Goal: Use online tool/utility: Utilize a website feature to perform a specific function

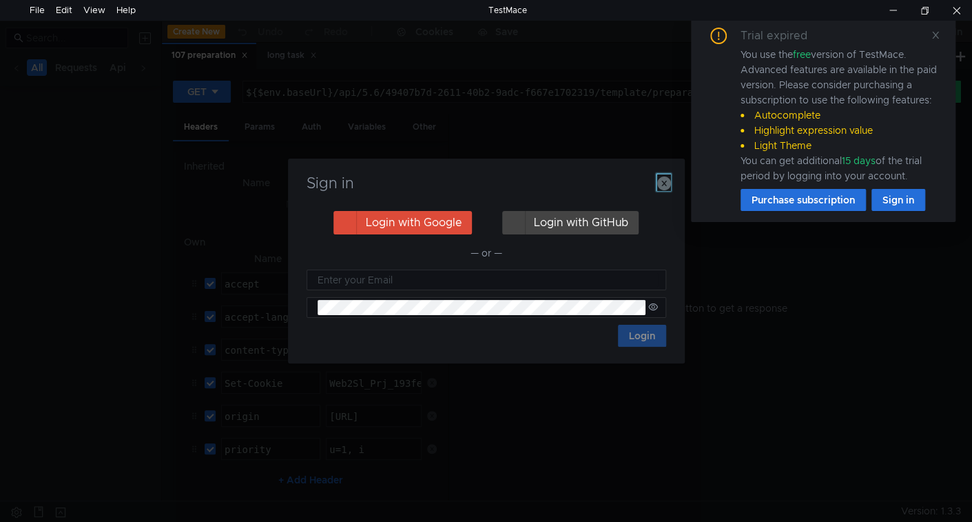
click at [664, 187] on icon "button" at bounding box center [664, 183] width 14 height 14
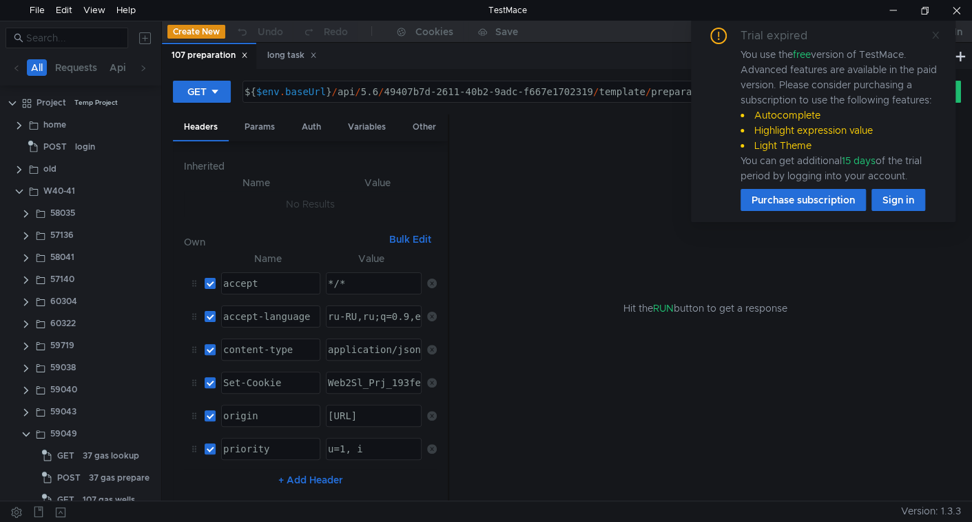
click at [937, 37] on icon at bounding box center [936, 35] width 10 height 10
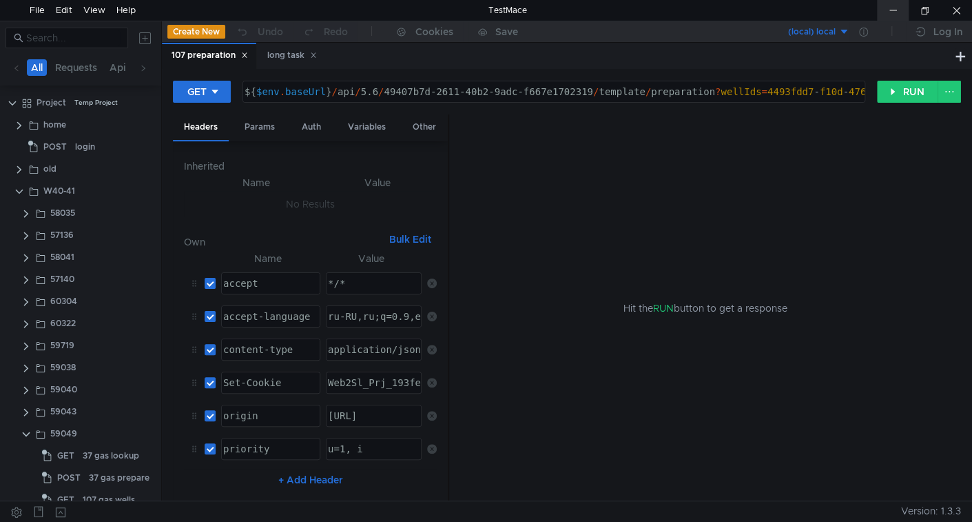
click at [891, 11] on div at bounding box center [893, 10] width 32 height 21
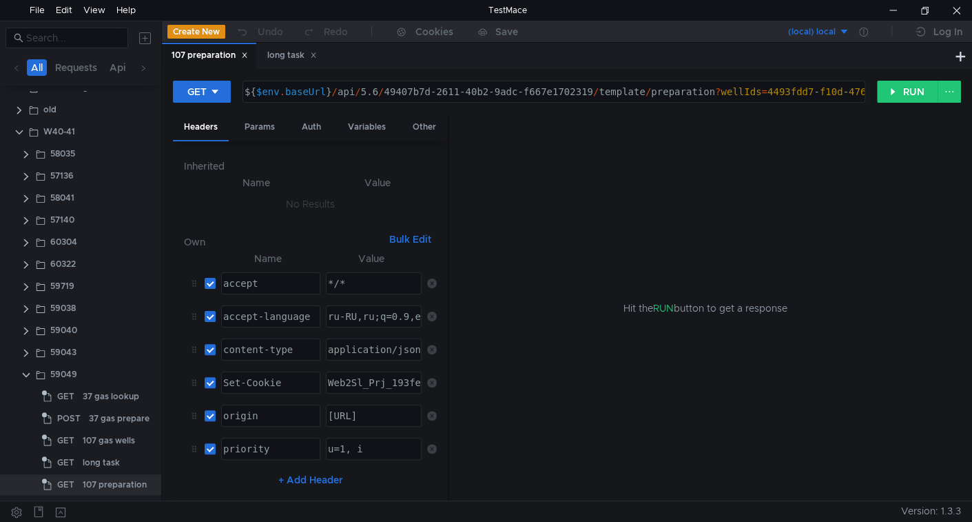
click at [658, 401] on div "Hit the RUN button to get a response" at bounding box center [705, 307] width 479 height 387
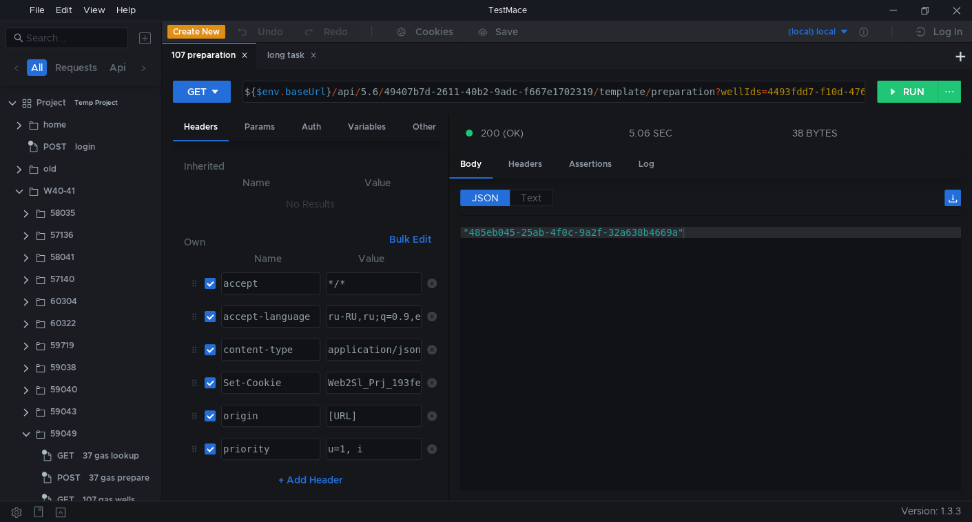
scroll to position [59, 0]
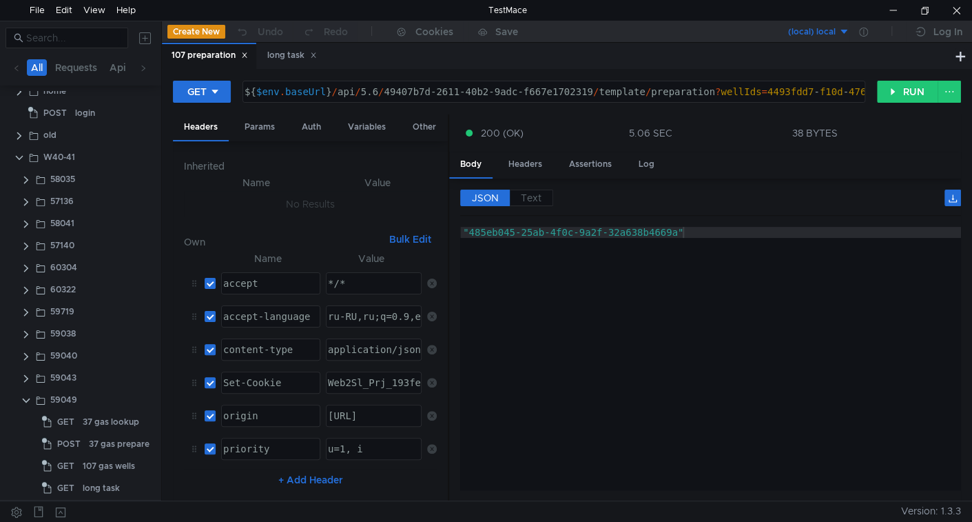
scroll to position [59, 0]
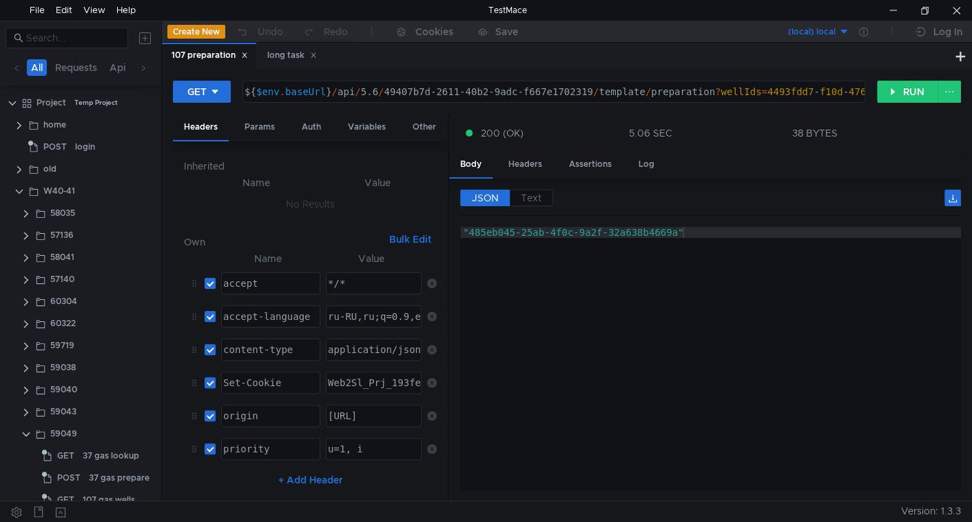
scroll to position [59, 0]
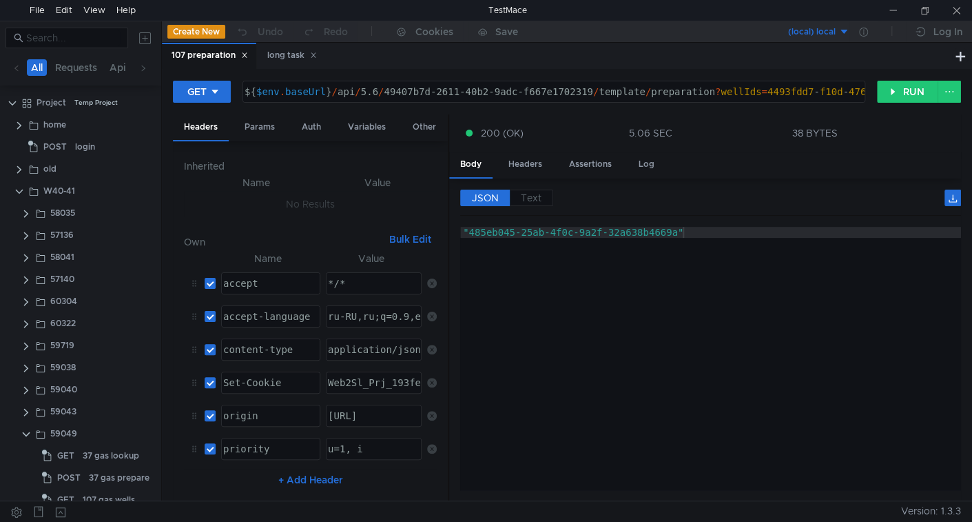
scroll to position [59, 0]
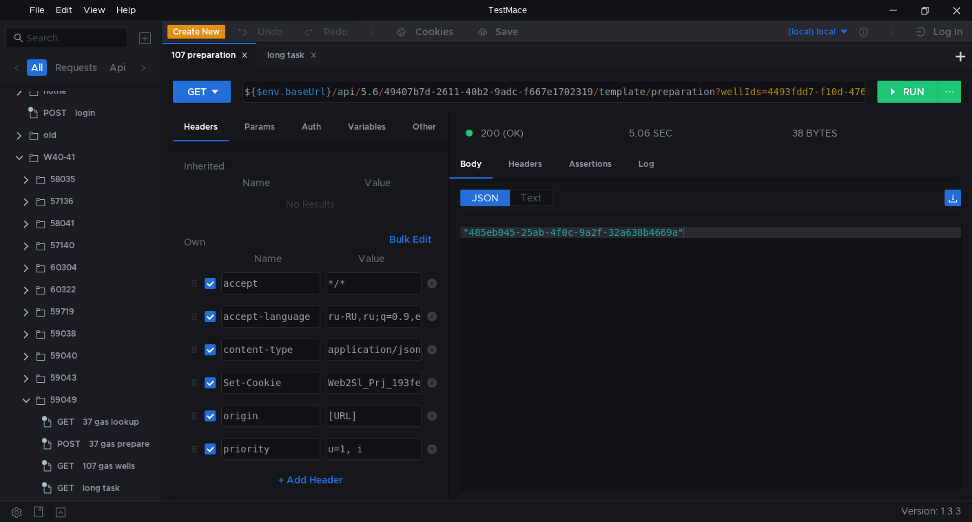
scroll to position [59, 0]
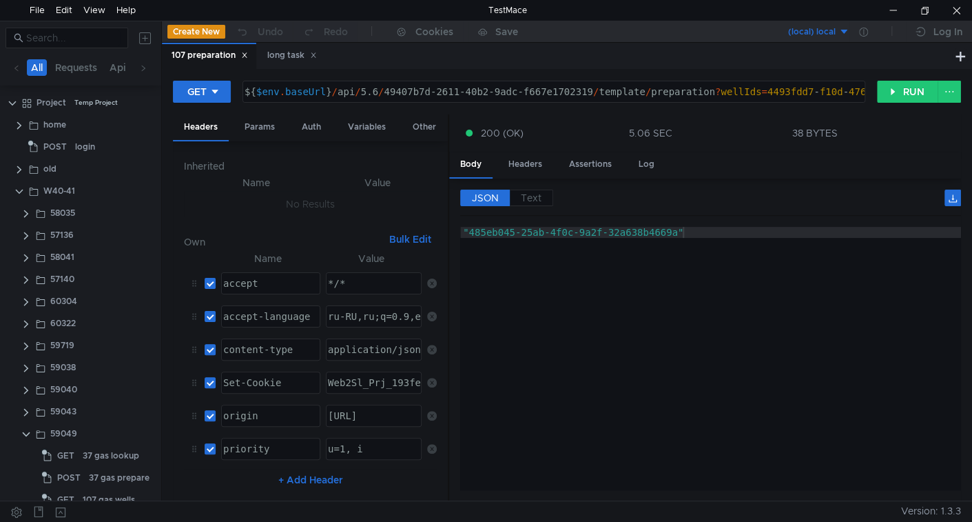
scroll to position [59, 0]
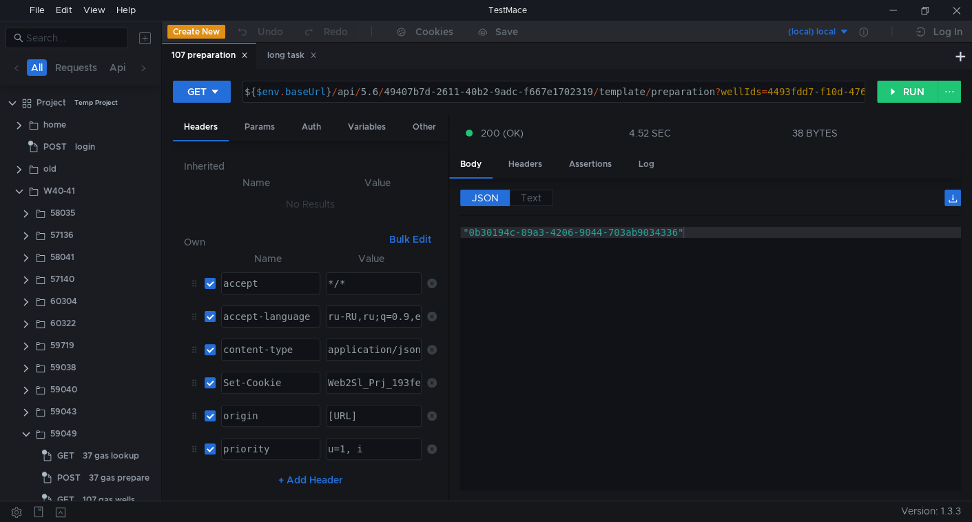
scroll to position [59, 0]
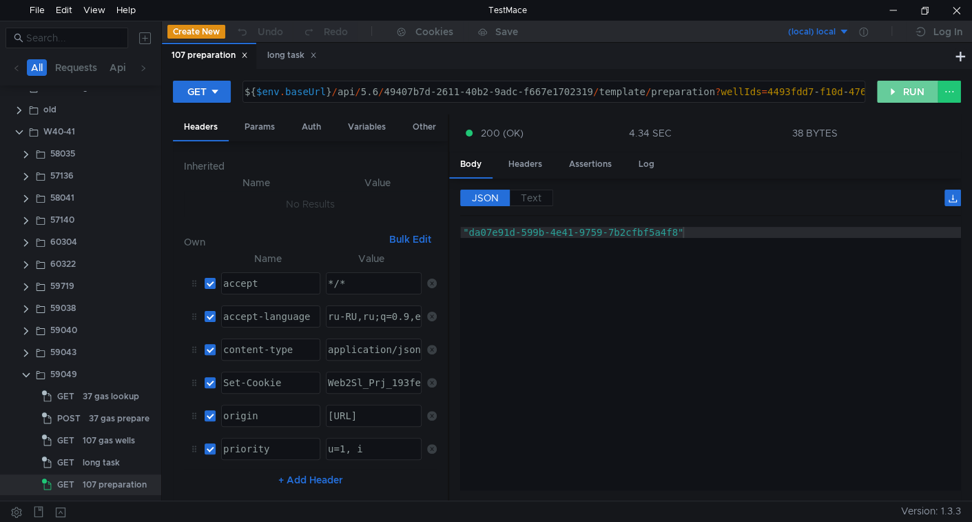
click at [901, 98] on button "RUN" at bounding box center [907, 92] width 61 height 22
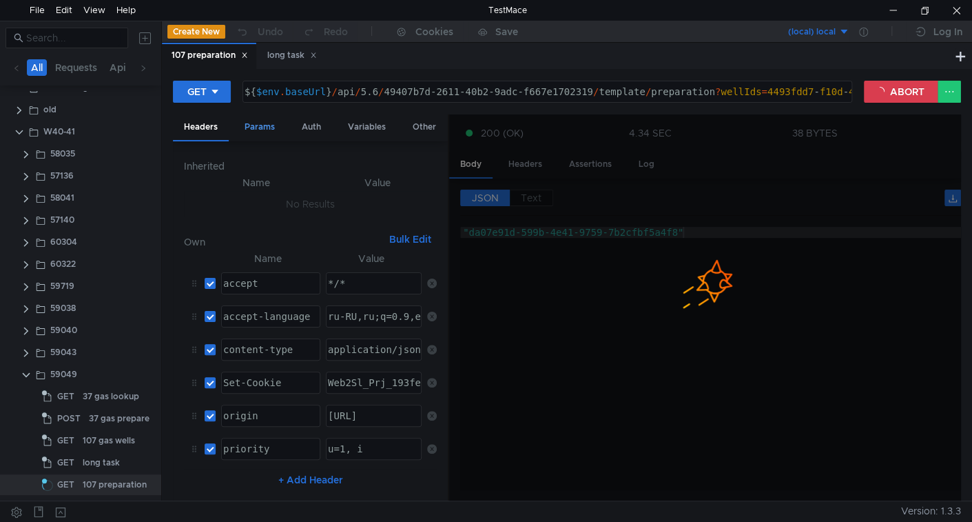
click at [272, 125] on div "Params" at bounding box center [260, 127] width 52 height 26
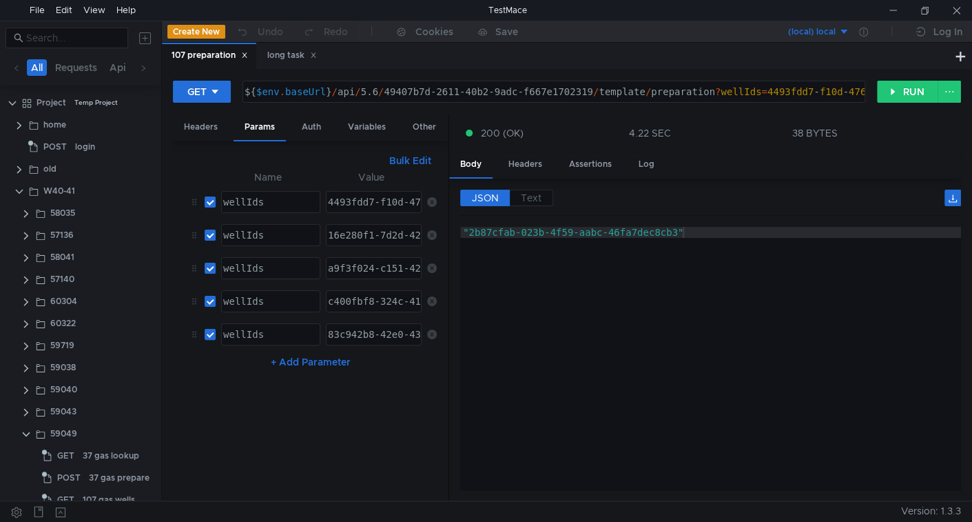
scroll to position [59, 0]
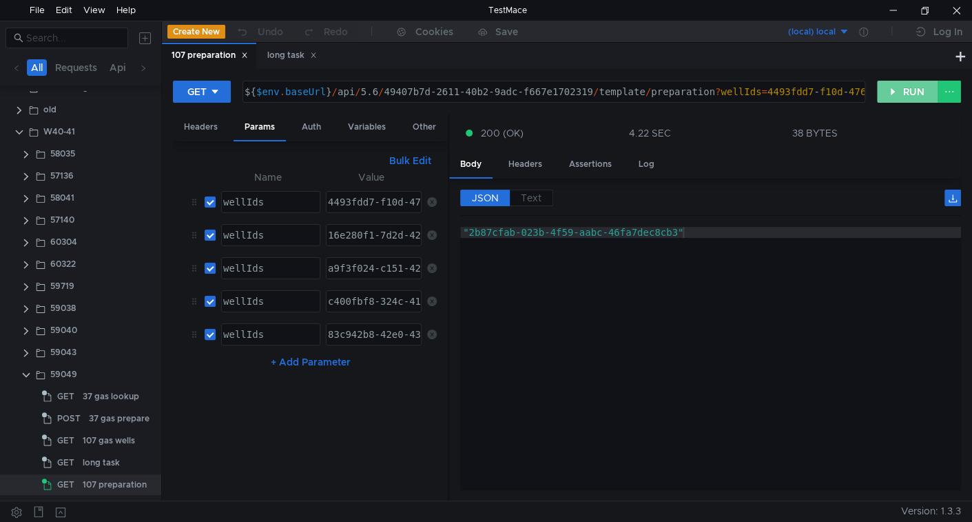
click at [899, 93] on button "RUN" at bounding box center [907, 92] width 61 height 22
click at [684, 378] on div ""ea5b61ba-a952-421d-b355-dc0e64b5cb72"" at bounding box center [710, 369] width 501 height 285
type textarea ""ea5b61ba-a952-421d-b355-dc0e64b5cb72""
click at [903, 96] on button "RUN" at bounding box center [907, 92] width 61 height 22
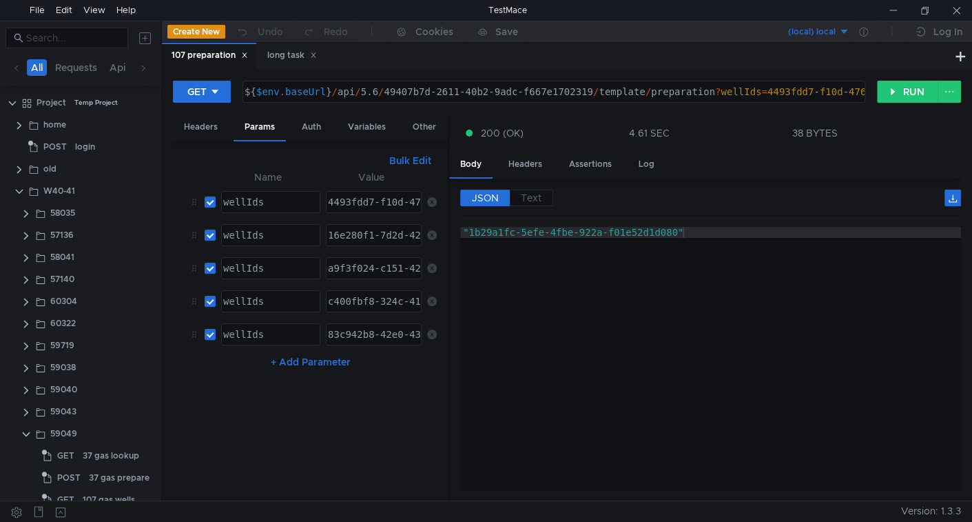
scroll to position [59, 0]
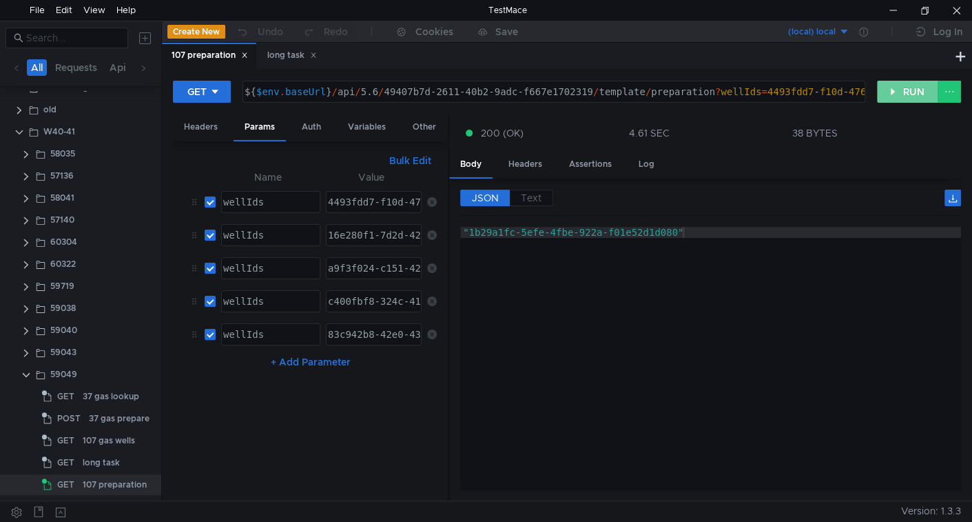
click at [890, 93] on button "RUN" at bounding box center [907, 92] width 61 height 22
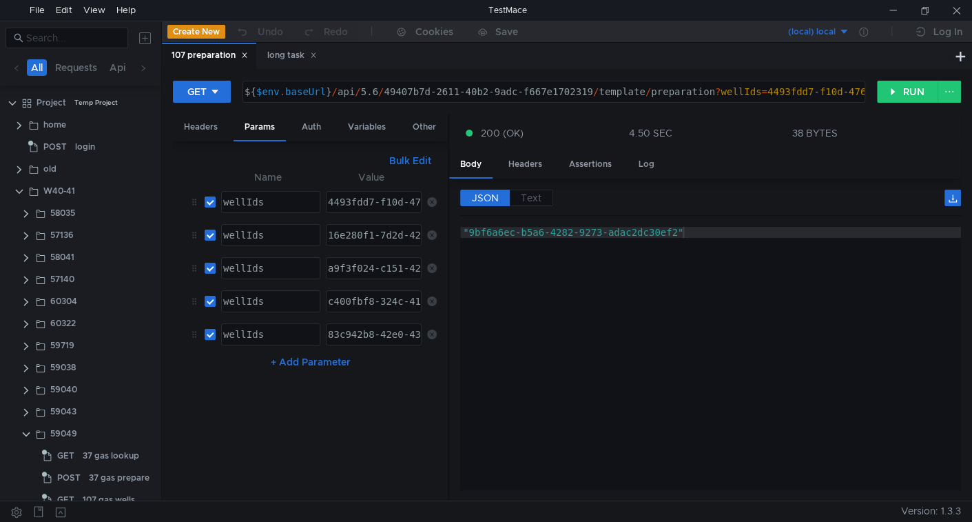
scroll to position [59, 0]
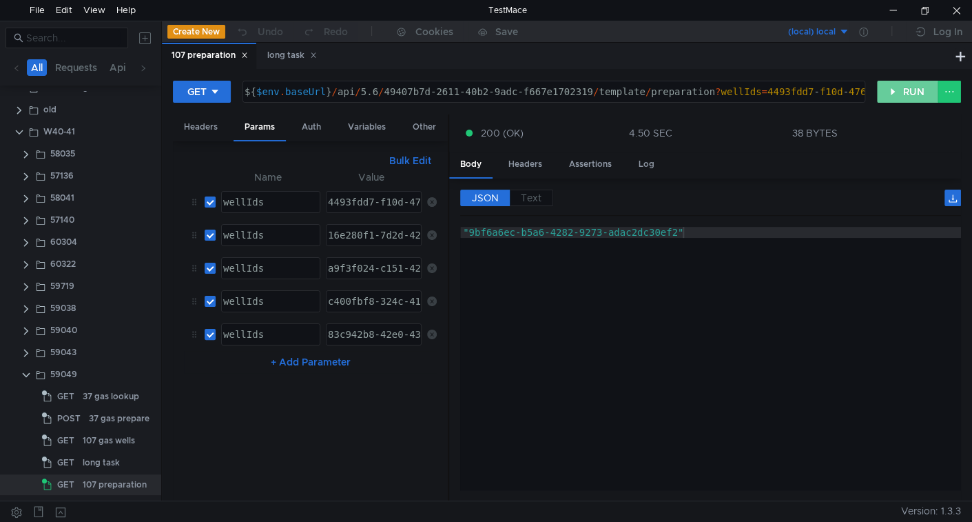
click at [899, 88] on button "RUN" at bounding box center [907, 92] width 61 height 22
